Goal: Information Seeking & Learning: Learn about a topic

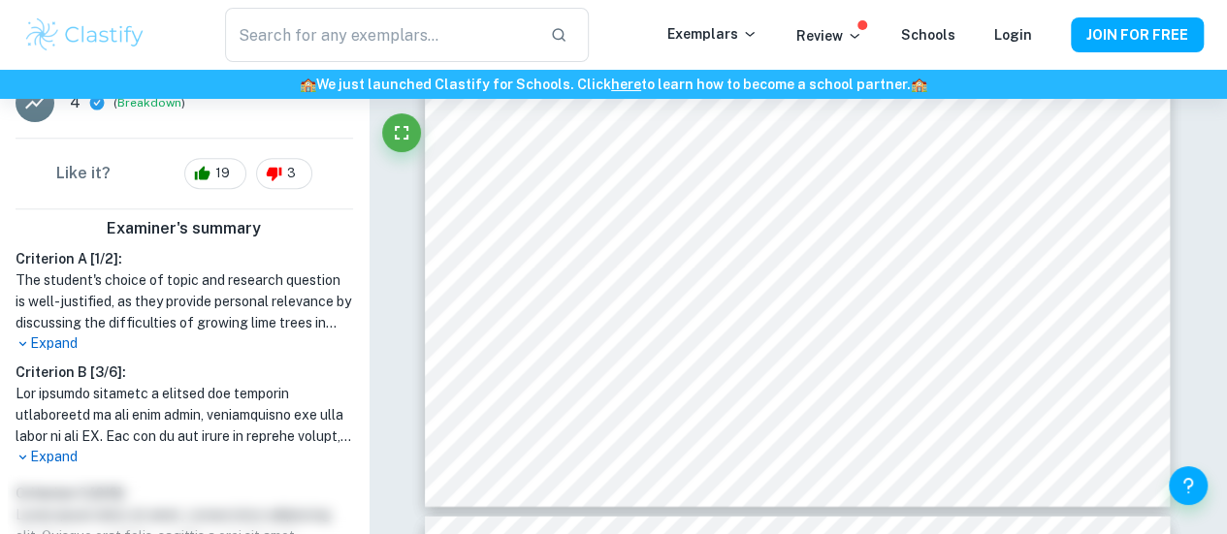
scroll to position [435, 0]
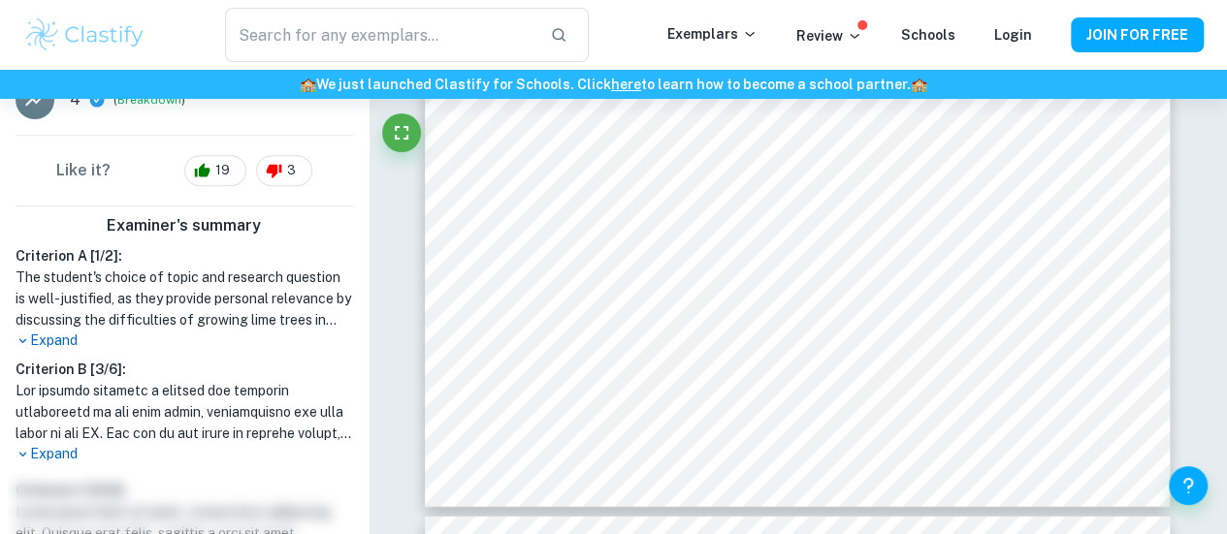
click at [70, 455] on p "Expand" at bounding box center [185, 454] width 338 height 20
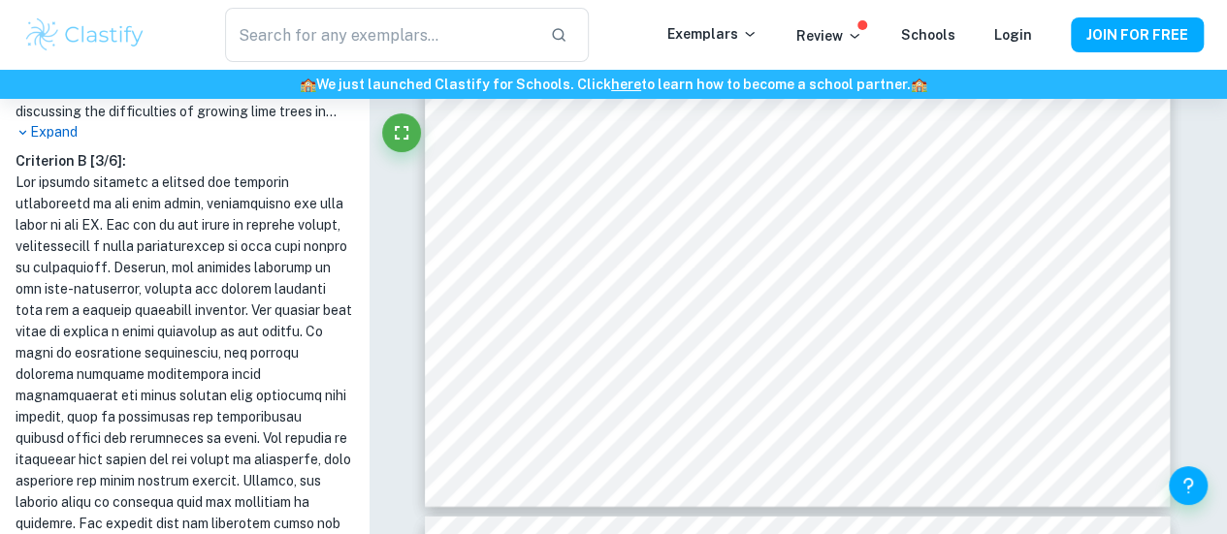
scroll to position [555, 0]
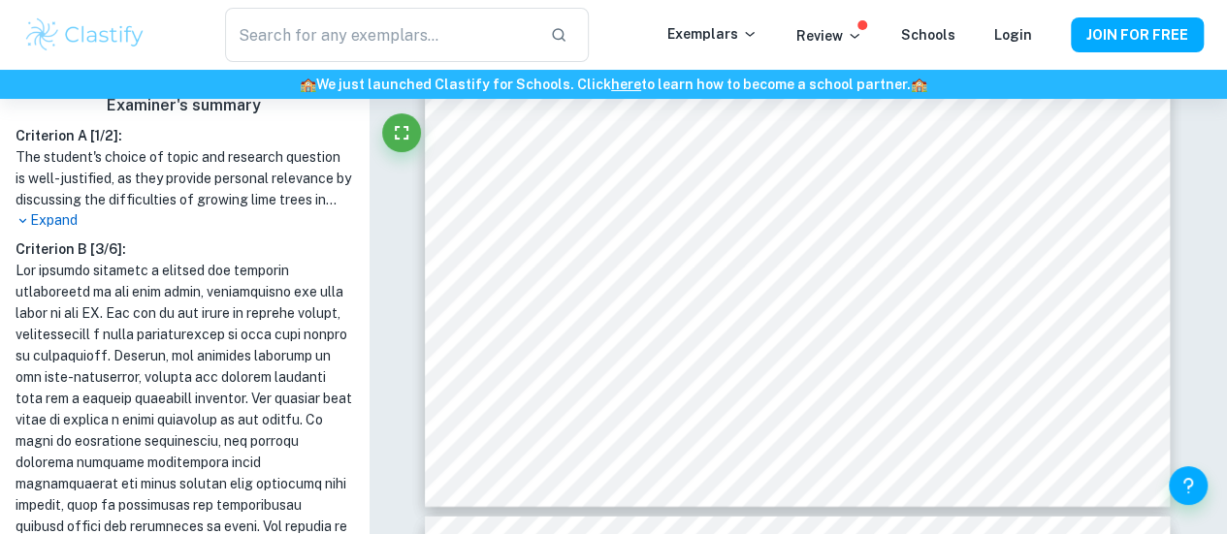
click at [59, 217] on p "Expand" at bounding box center [185, 220] width 338 height 20
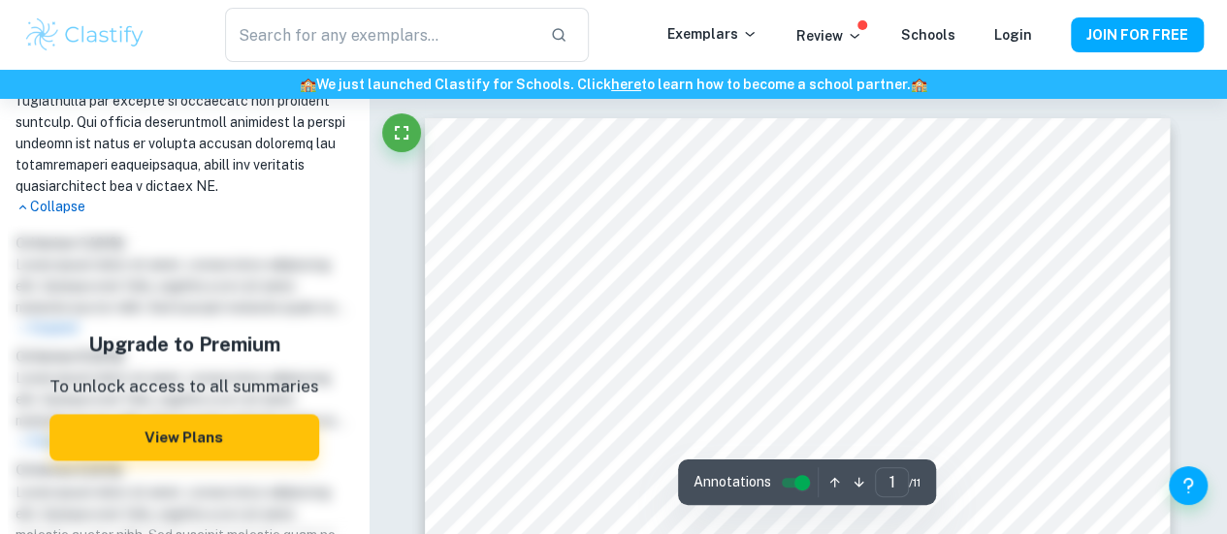
scroll to position [1575, 0]
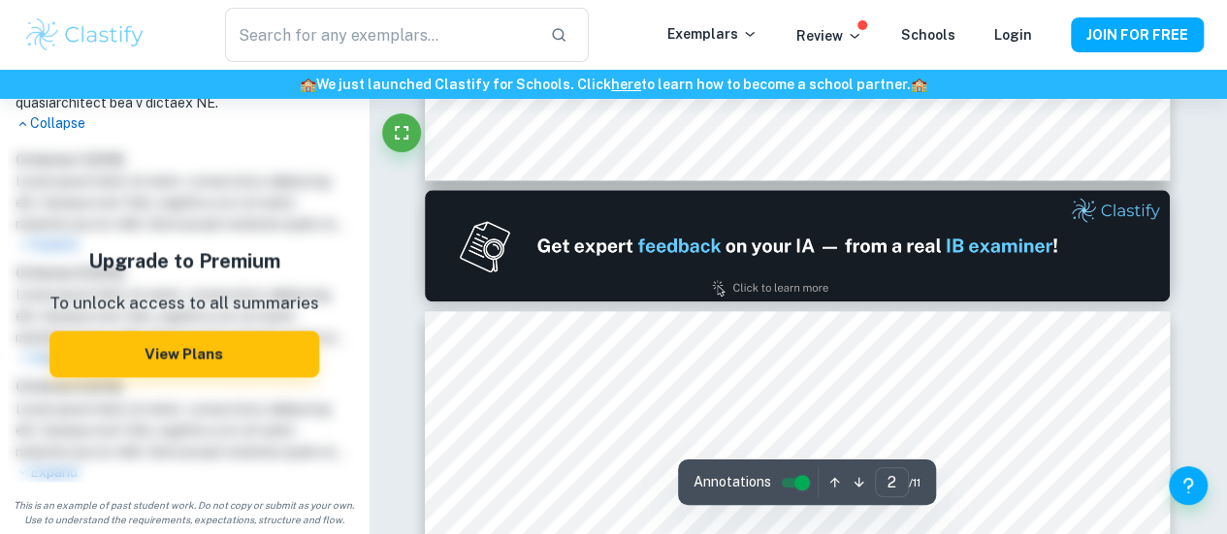
type input "1"
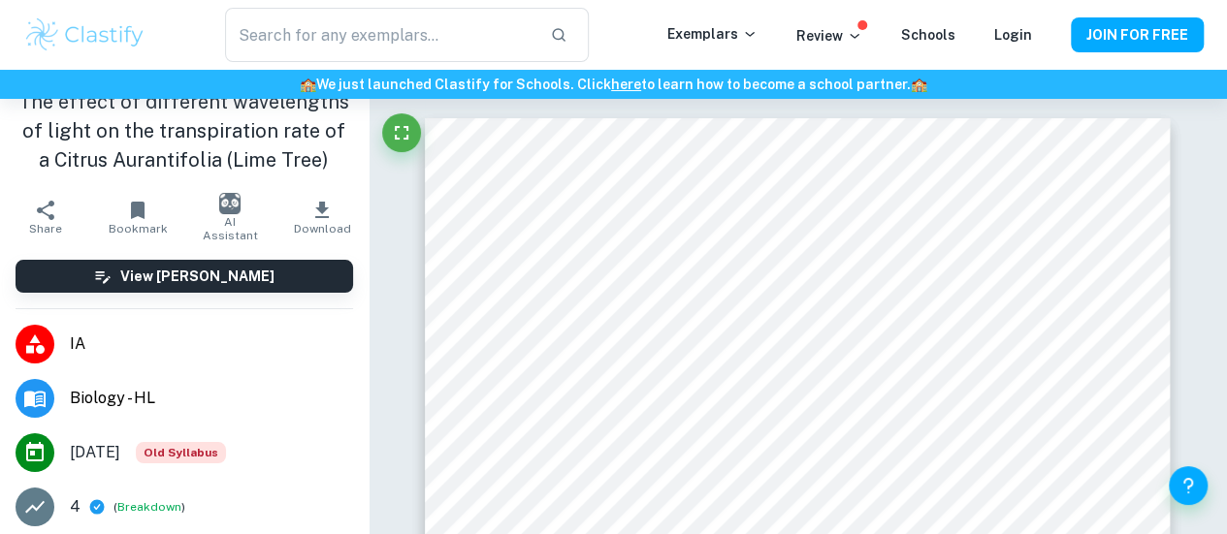
scroll to position [28, 0]
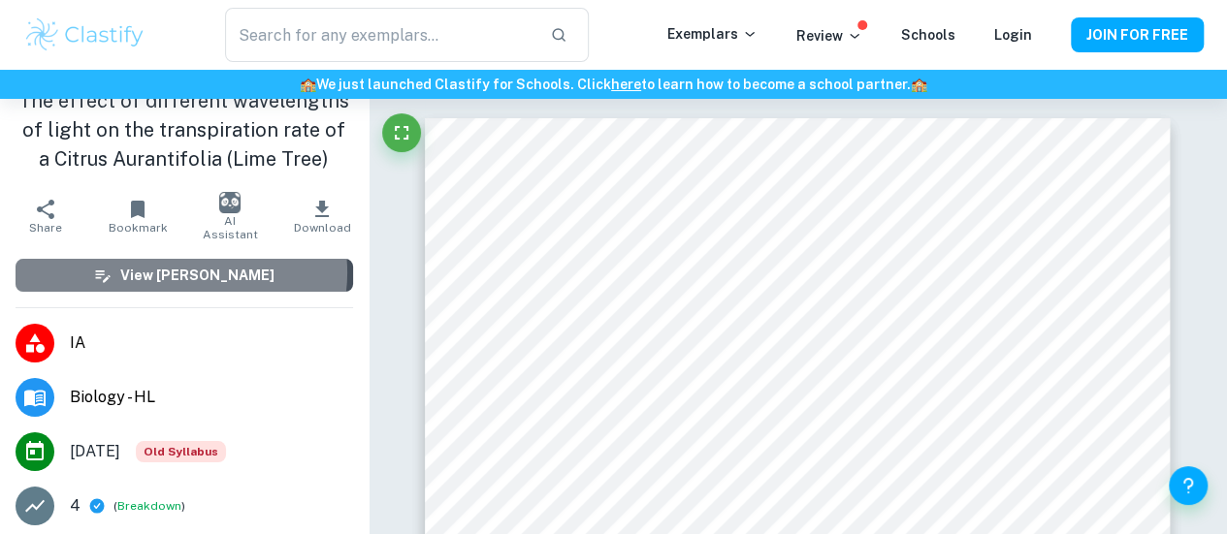
click at [180, 273] on h6 "View [PERSON_NAME]" at bounding box center [197, 275] width 154 height 21
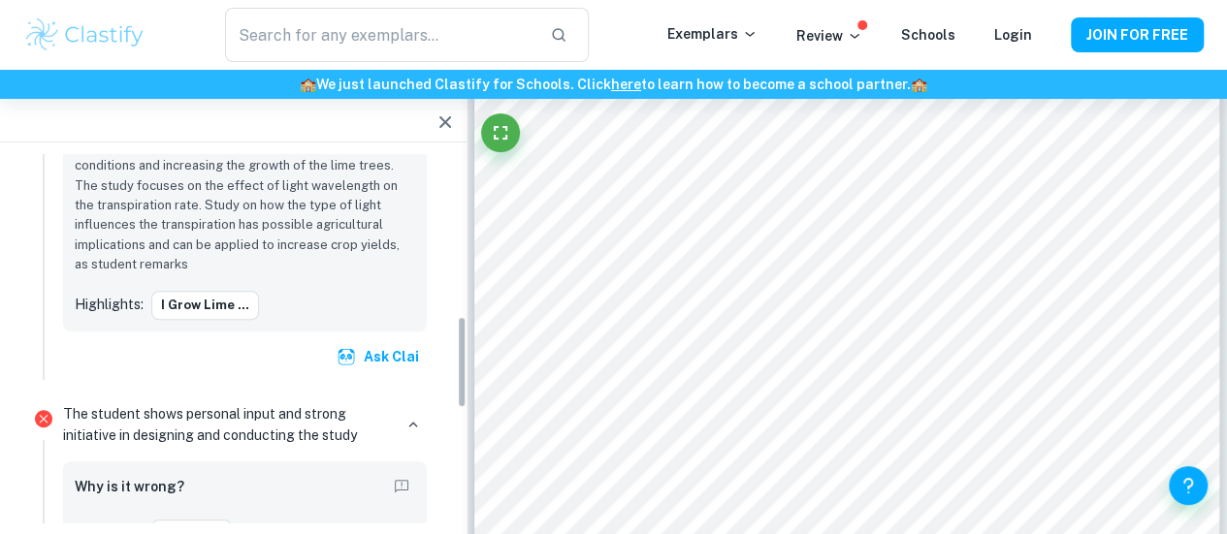
scroll to position [650, 0]
click at [402, 424] on button "button" at bounding box center [413, 426] width 27 height 27
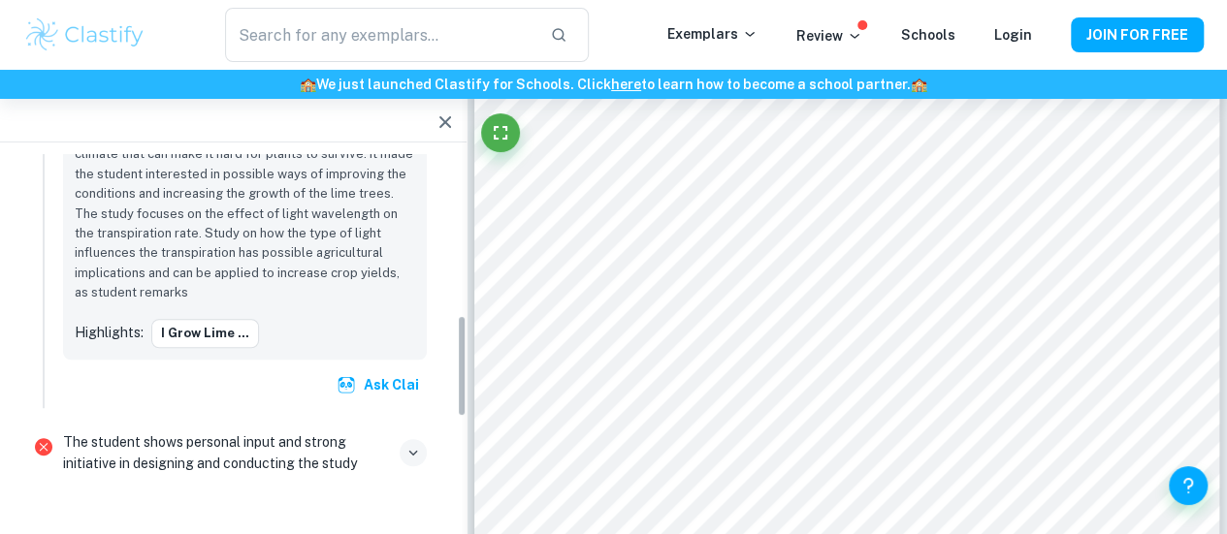
scroll to position [334, 0]
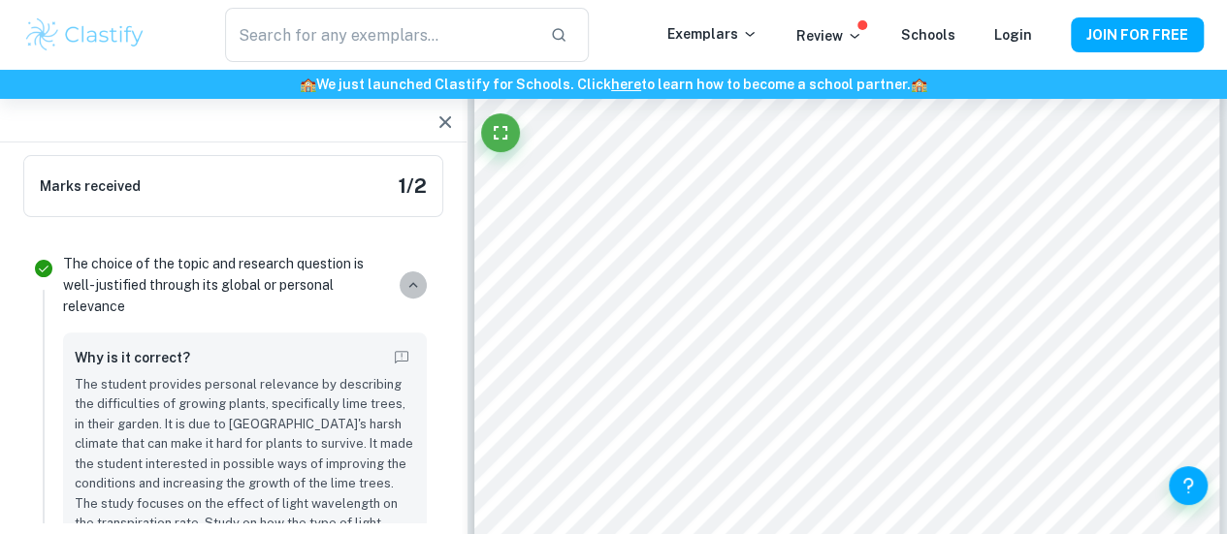
click at [417, 278] on icon "button" at bounding box center [413, 284] width 17 height 17
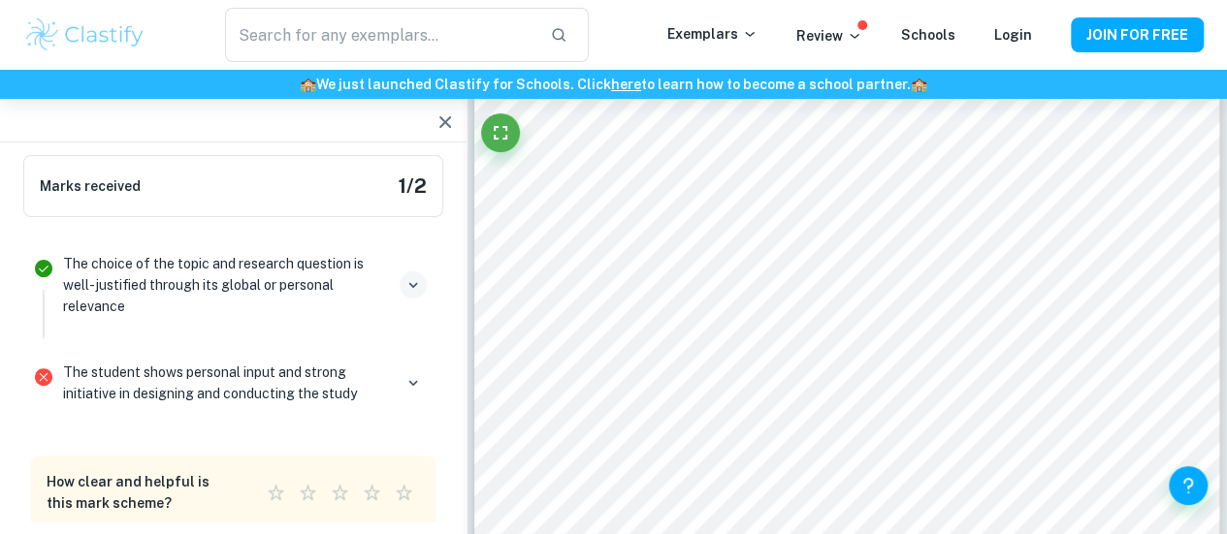
click at [400, 166] on div "Marks received 1 / 2" at bounding box center [233, 186] width 420 height 62
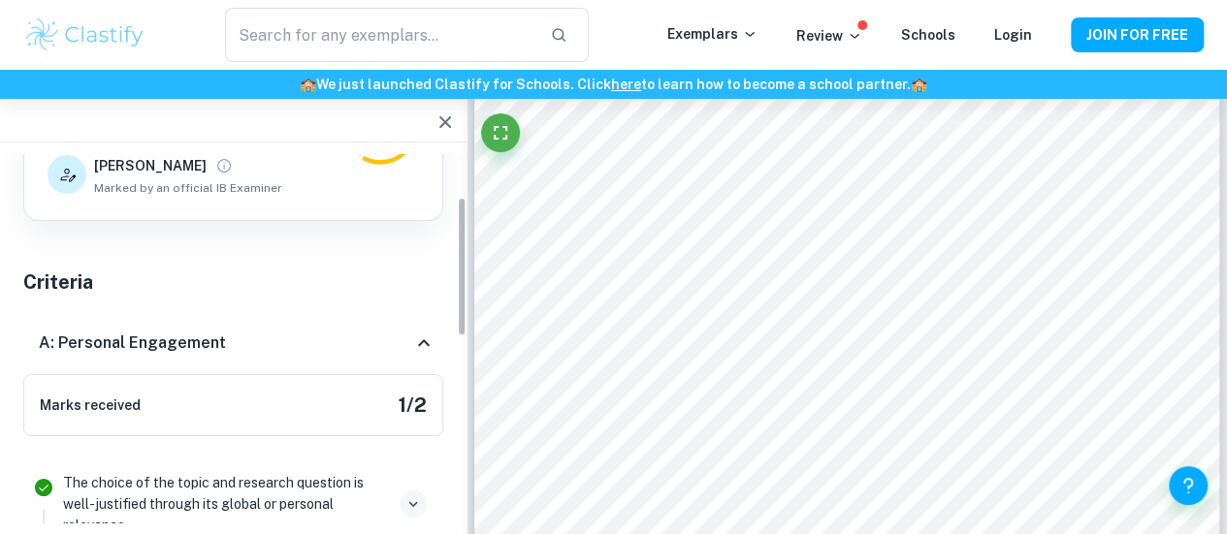
scroll to position [62, 0]
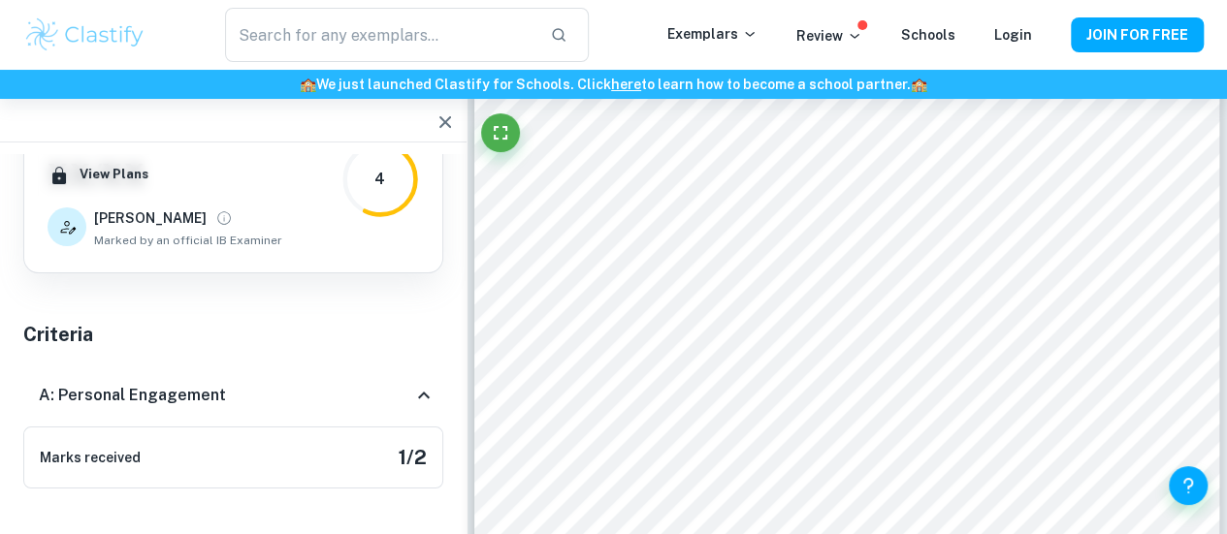
click at [419, 392] on icon at bounding box center [423, 395] width 23 height 23
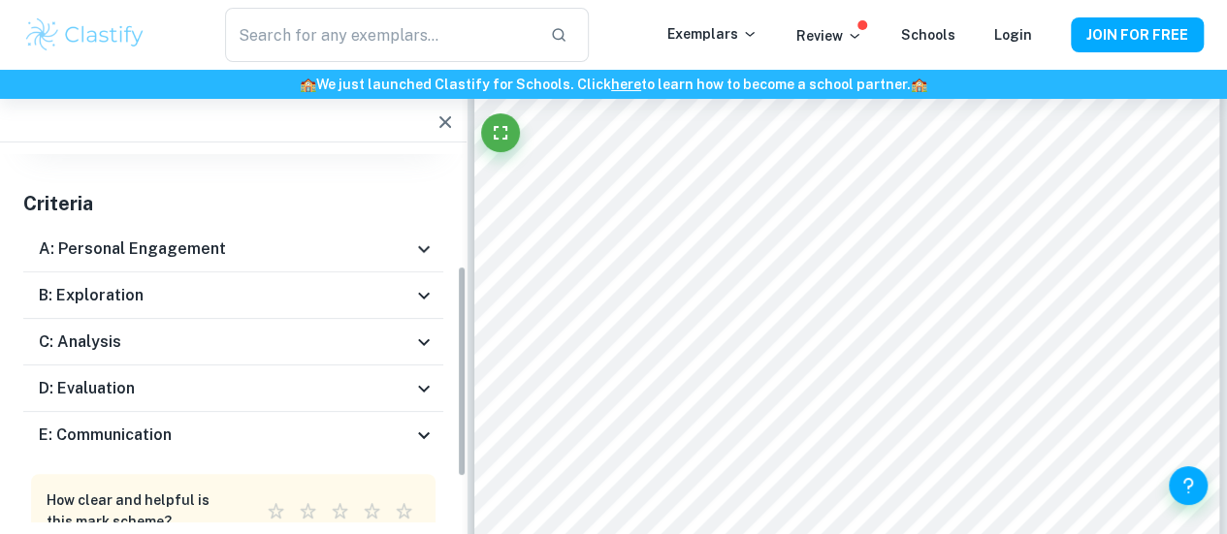
scroll to position [194, 0]
click at [361, 300] on div "B: Exploration" at bounding box center [225, 294] width 373 height 23
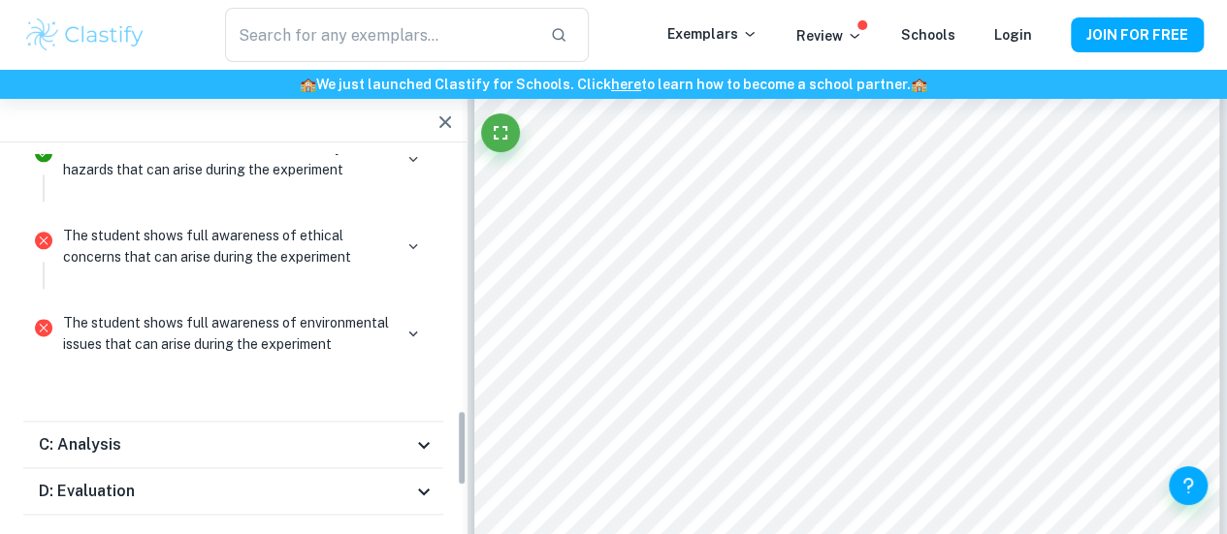
scroll to position [1326, 0]
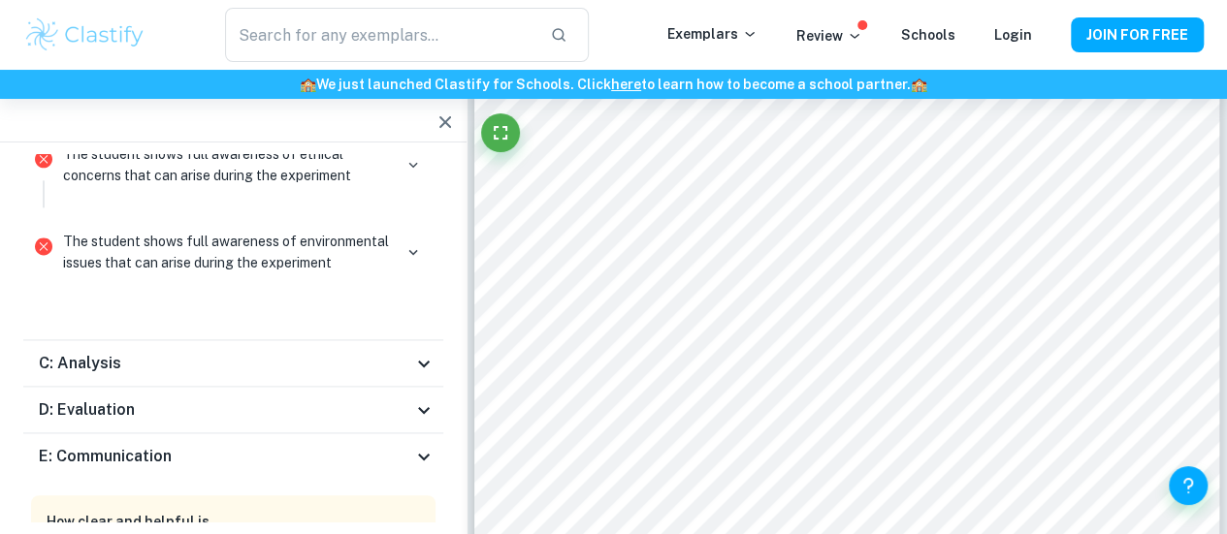
click at [277, 357] on div "C: Analysis" at bounding box center [225, 363] width 373 height 23
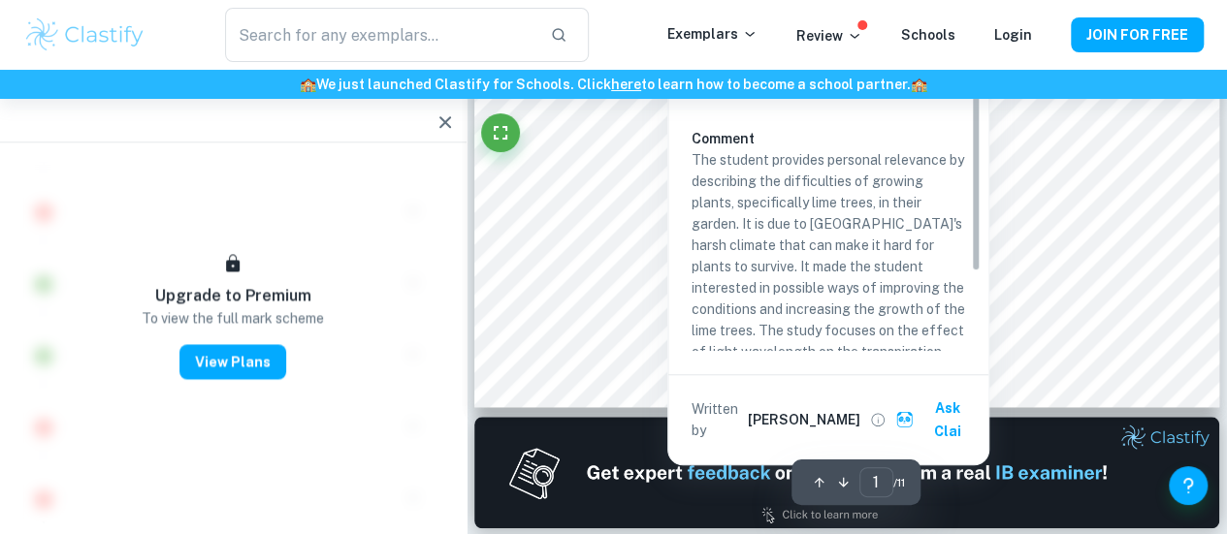
scroll to position [673, 0]
